Goal: Task Accomplishment & Management: Use online tool/utility

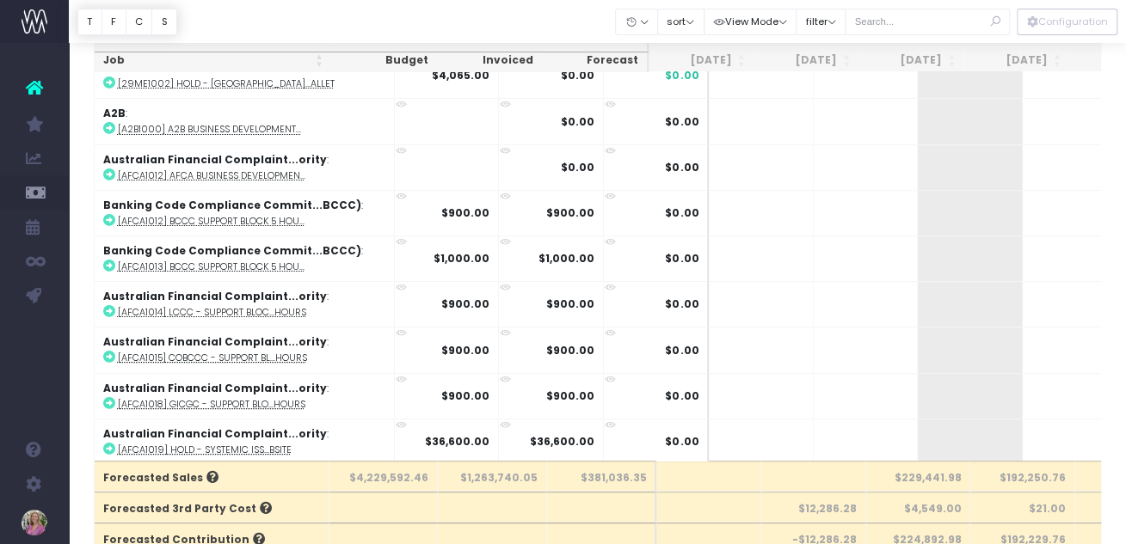
scroll to position [0, 242]
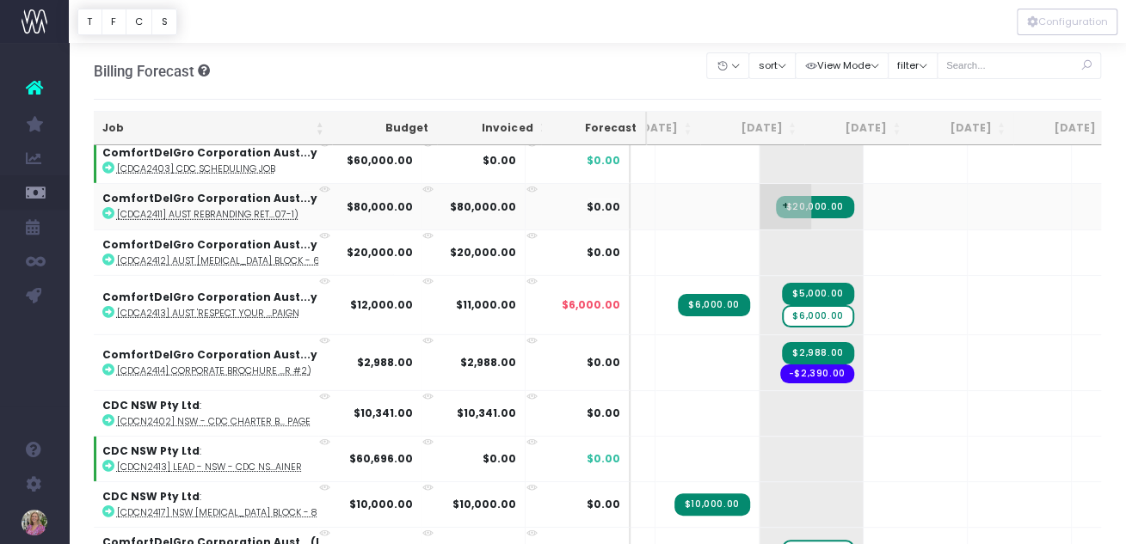
scroll to position [2827, 157]
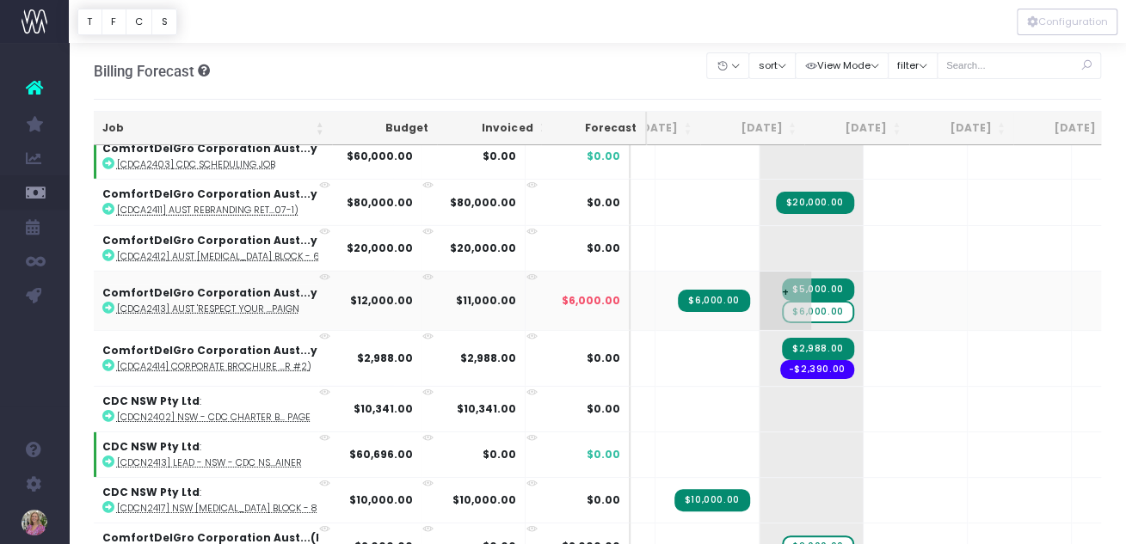
click at [782, 301] on span "$6,000.00" at bounding box center [817, 312] width 71 height 22
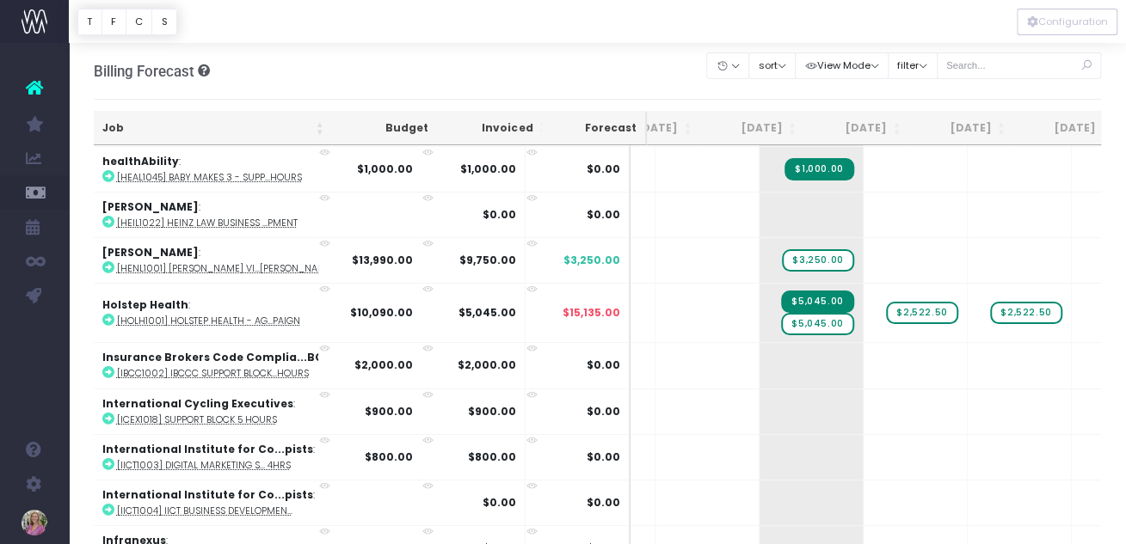
scroll to position [6544, 157]
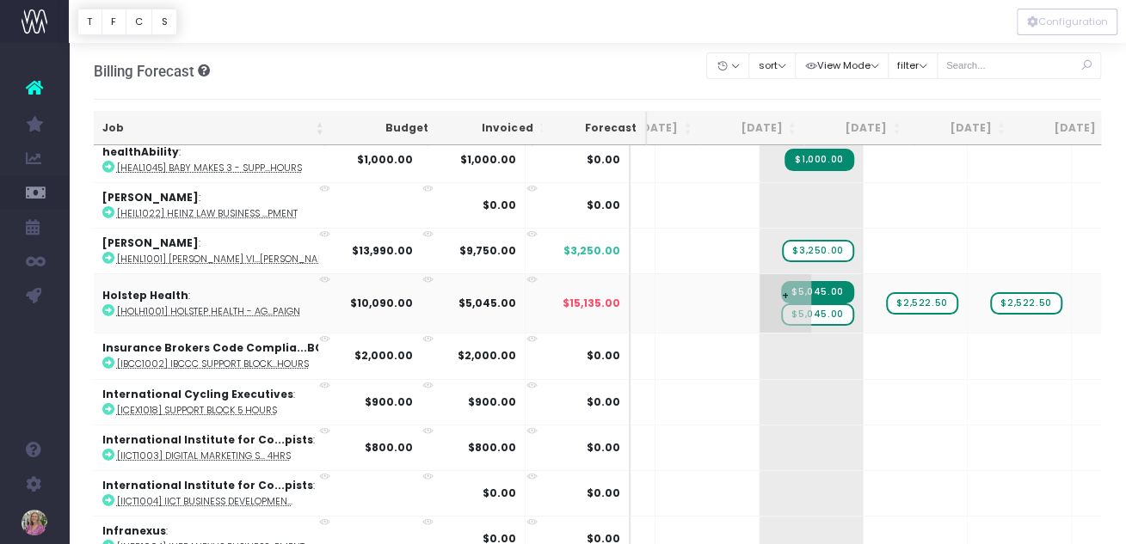
click at [781, 304] on span "$5,045.00" at bounding box center [817, 315] width 72 height 22
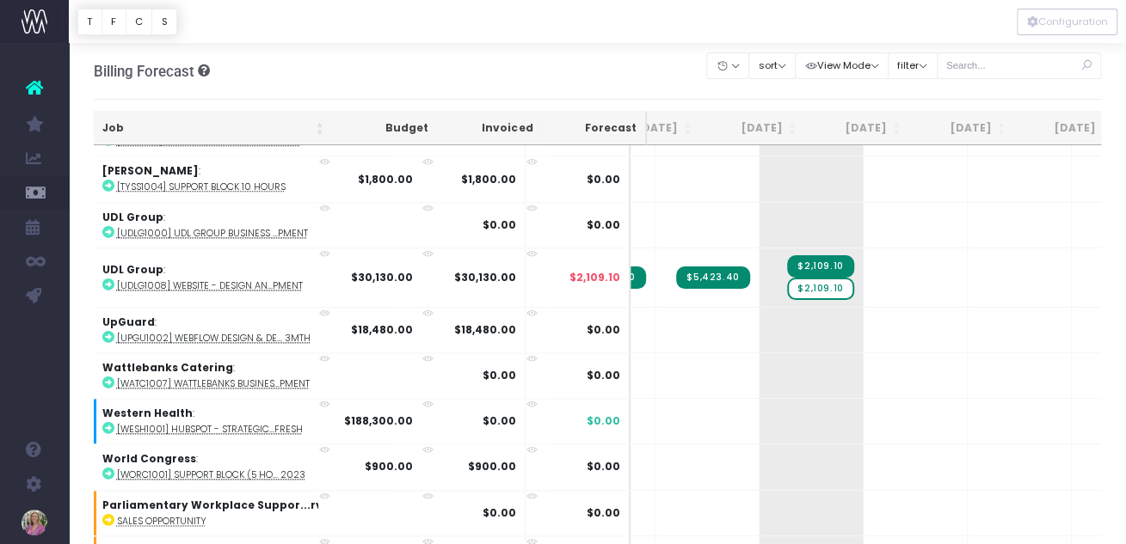
scroll to position [11179, 157]
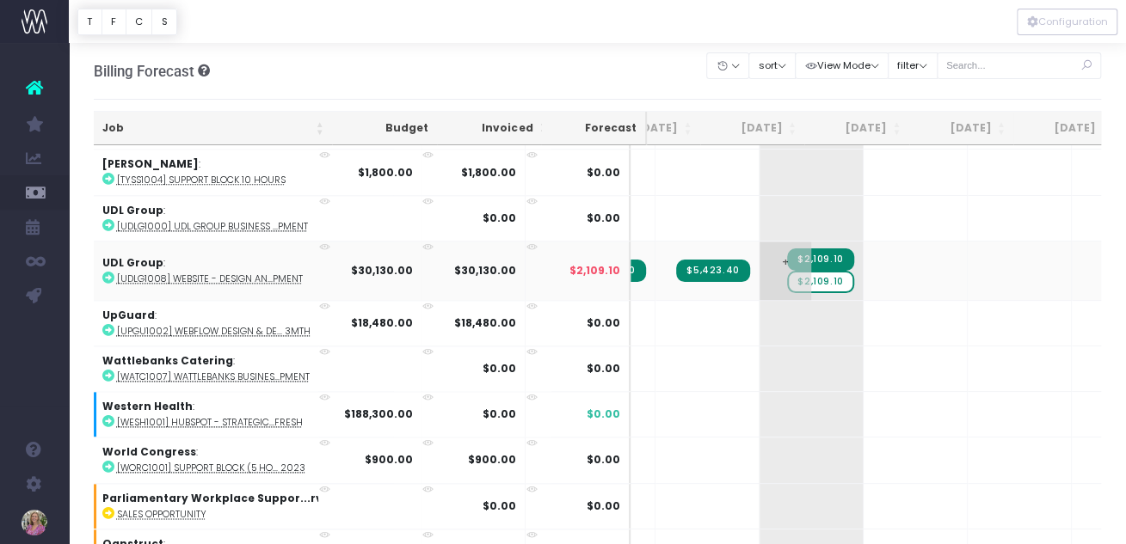
click at [787, 271] on span "$2,109.10" at bounding box center [820, 282] width 66 height 22
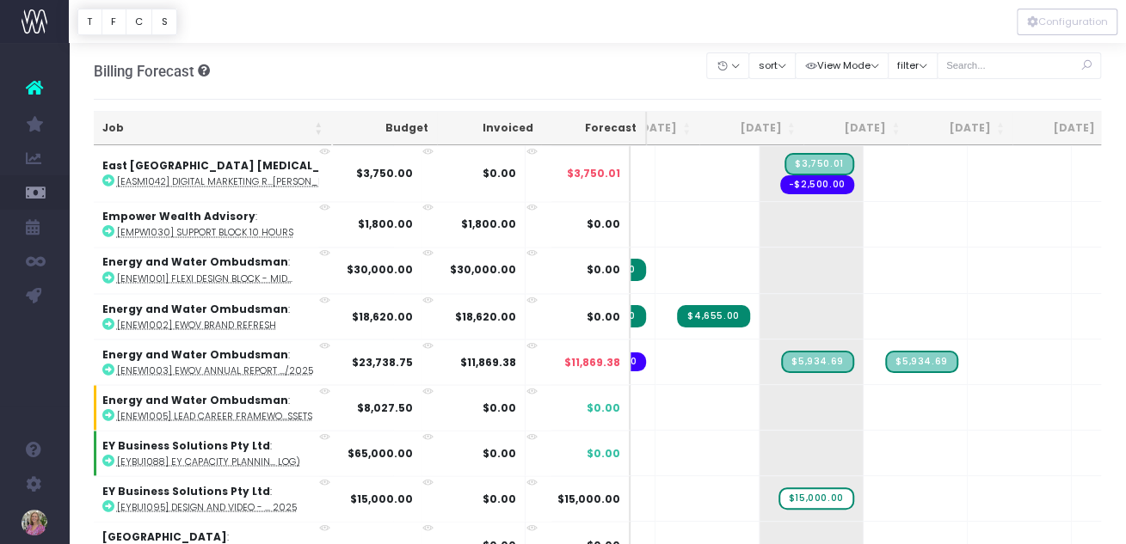
scroll to position [4929, 157]
